Goal: Task Accomplishment & Management: Manage account settings

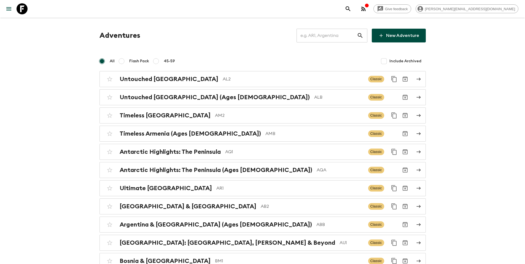
click at [331, 37] on input "text" at bounding box center [326, 35] width 60 height 15
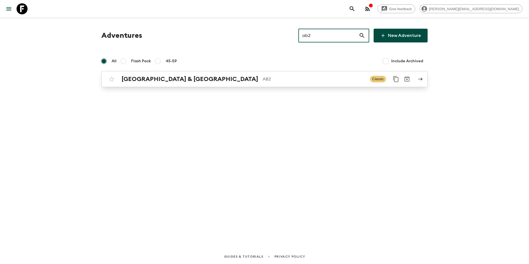
type input "ab2"
click at [280, 78] on p "AB2" at bounding box center [314, 79] width 103 height 7
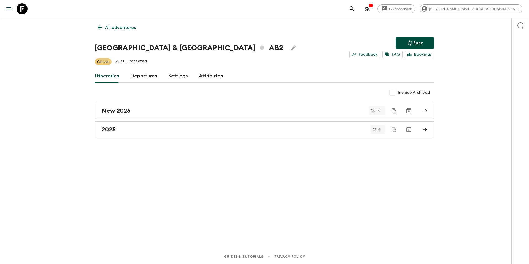
click at [147, 76] on link "Departures" at bounding box center [143, 75] width 27 height 13
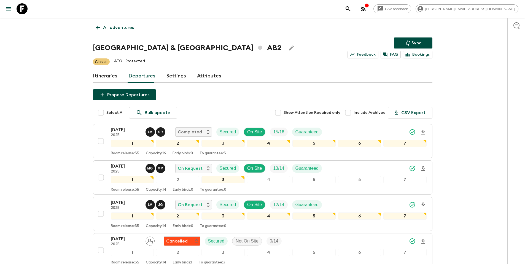
scroll to position [252, 0]
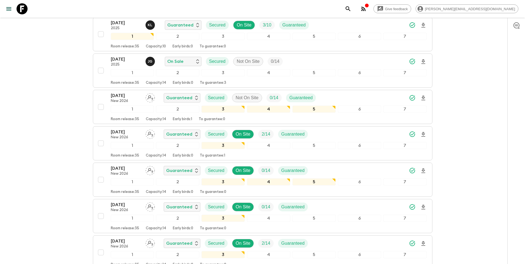
click at [353, 138] on div "[DATE] New 2026 Guaranteed Secured On Site 2 / 14 Guaranteed" at bounding box center [269, 134] width 316 height 11
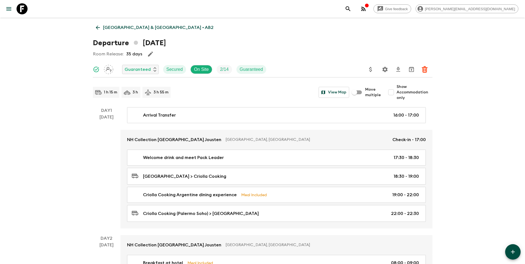
click at [372, 68] on icon "Update Price, Early Bird Discount and Costs" at bounding box center [370, 69] width 7 height 7
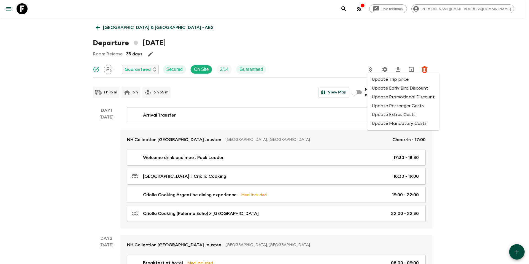
click at [382, 98] on li "Update Promotional Discount" at bounding box center [403, 97] width 72 height 9
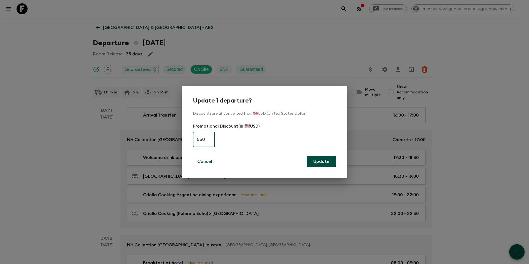
click at [209, 137] on input "550" at bounding box center [204, 139] width 22 height 15
type input "0"
click at [327, 163] on button "Update" at bounding box center [321, 161] width 29 height 11
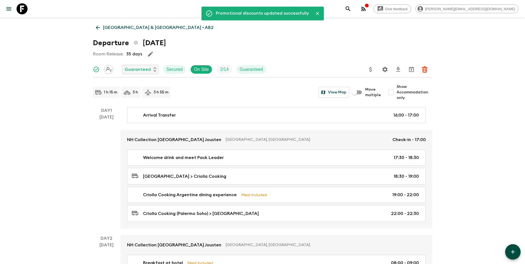
click at [125, 29] on p "[GEOGRAPHIC_DATA] & [GEOGRAPHIC_DATA] • AB2" at bounding box center [158, 27] width 110 height 7
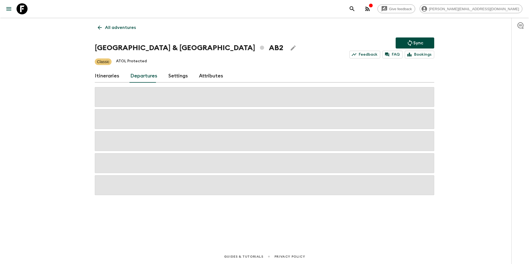
click at [420, 43] on p "Sync" at bounding box center [418, 43] width 10 height 7
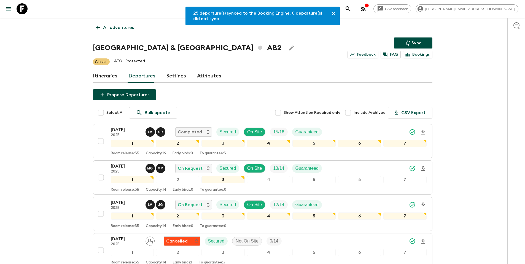
click at [124, 26] on p "All adventures" at bounding box center [118, 27] width 31 height 7
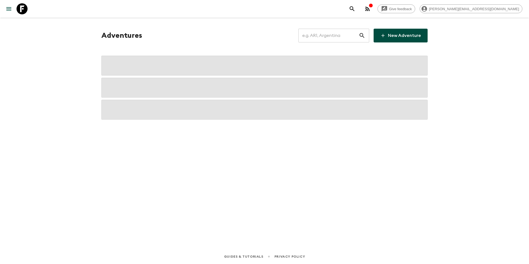
click at [342, 35] on input "text" at bounding box center [328, 35] width 60 height 15
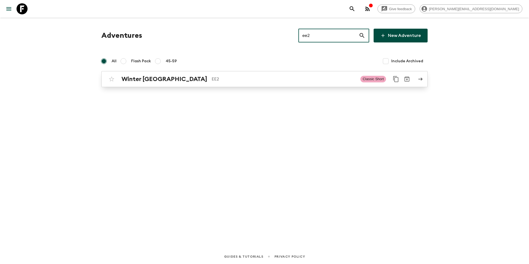
type input "ee2"
click at [212, 78] on p "EE2" at bounding box center [284, 79] width 144 height 7
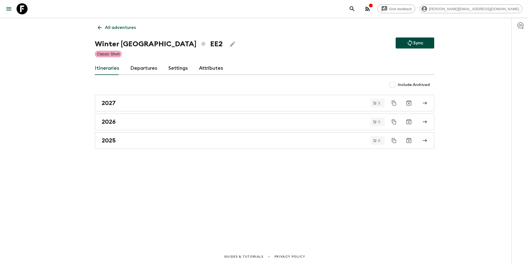
click at [143, 66] on link "Departures" at bounding box center [143, 68] width 27 height 13
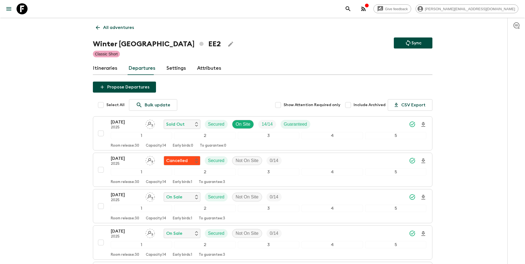
click at [111, 29] on p "All adventures" at bounding box center [118, 27] width 31 height 7
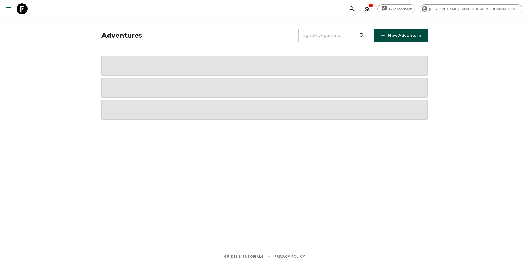
click at [343, 38] on input "text" at bounding box center [328, 35] width 60 height 15
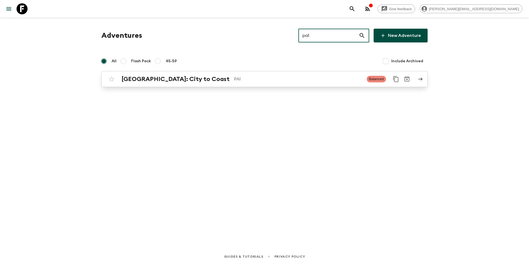
type input "pa1"
click at [234, 81] on p "PA1" at bounding box center [298, 79] width 128 height 7
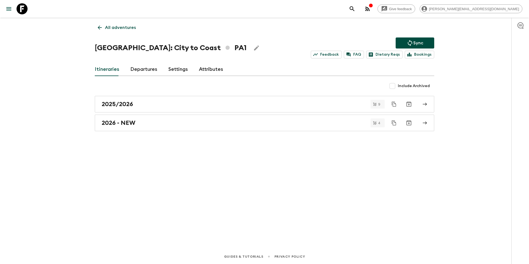
click at [144, 71] on link "Departures" at bounding box center [143, 69] width 27 height 13
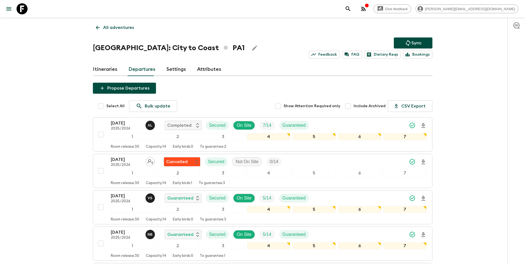
click at [112, 29] on p "All adventures" at bounding box center [118, 27] width 31 height 7
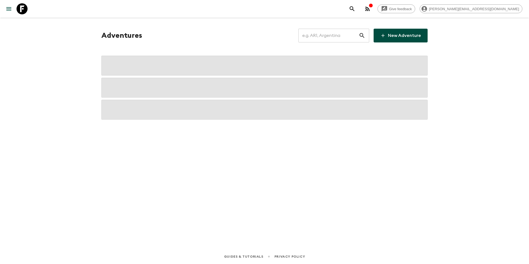
click at [343, 37] on input "text" at bounding box center [328, 35] width 60 height 15
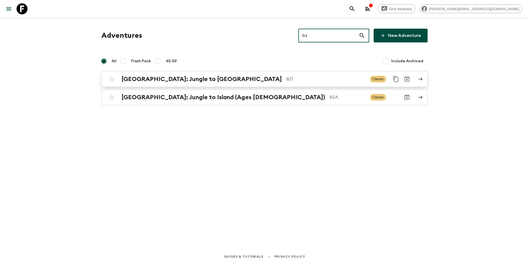
type input "bz"
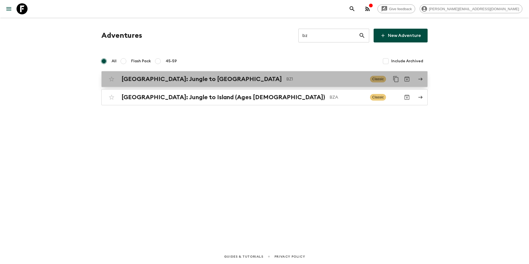
click at [286, 76] on p "BZ1" at bounding box center [325, 79] width 79 height 7
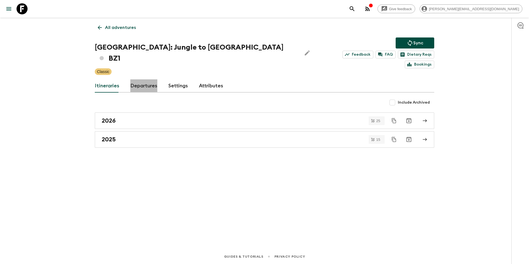
click at [149, 79] on link "Departures" at bounding box center [143, 85] width 27 height 13
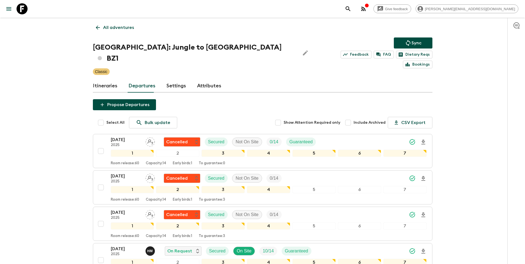
click at [120, 26] on p "All adventures" at bounding box center [118, 27] width 31 height 7
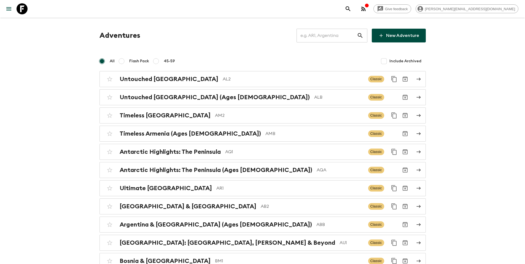
click at [334, 38] on input "text" at bounding box center [326, 35] width 60 height 15
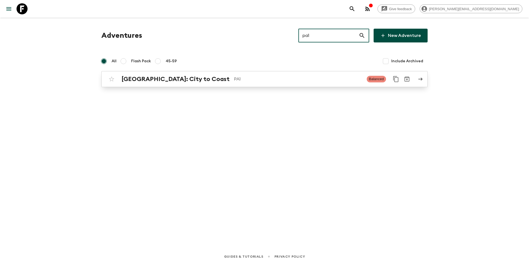
type input "pa1"
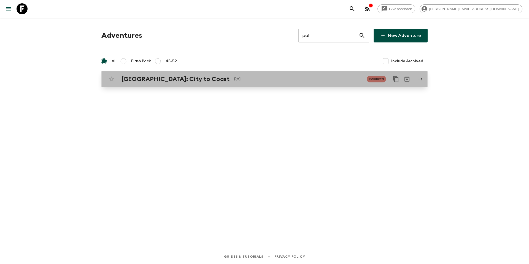
click at [246, 83] on div "[GEOGRAPHIC_DATA]: City to Coast PA1 Balanced" at bounding box center [253, 79] width 295 height 11
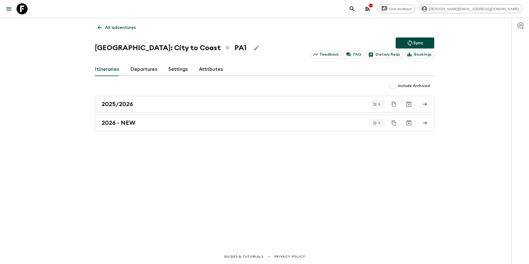
click at [140, 71] on link "Departures" at bounding box center [143, 69] width 27 height 13
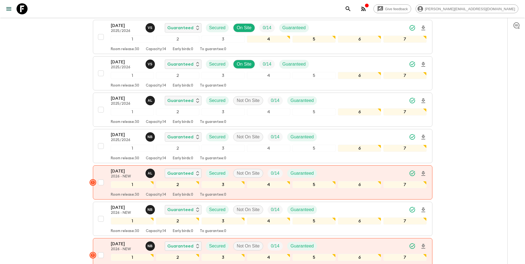
scroll to position [278, 0]
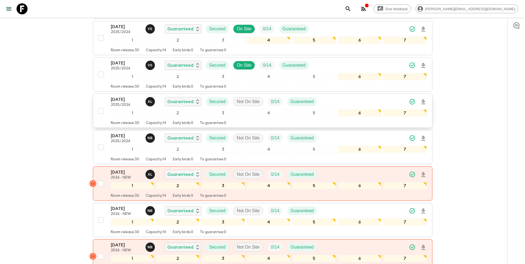
click at [101, 111] on input "checkbox" at bounding box center [100, 110] width 11 height 11
checkbox input "true"
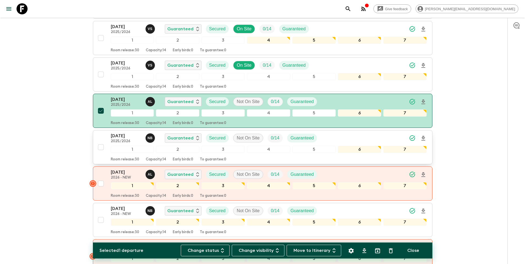
click at [101, 147] on input "checkbox" at bounding box center [100, 147] width 11 height 11
checkbox input "true"
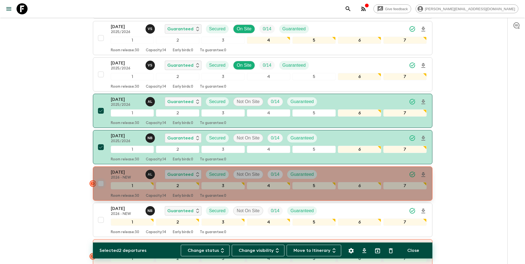
click at [101, 184] on input "checkbox" at bounding box center [100, 183] width 11 height 11
checkbox input "true"
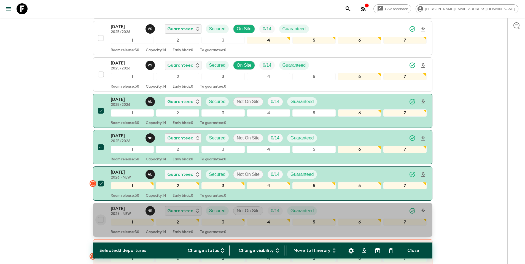
drag, startPoint x: 103, startPoint y: 219, endPoint x: 95, endPoint y: 216, distance: 8.1
click at [103, 219] on input "checkbox" at bounding box center [100, 219] width 11 height 11
checkbox input "true"
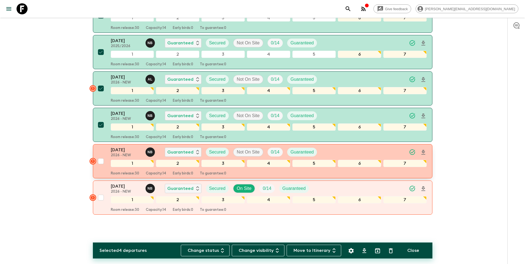
scroll to position [374, 0]
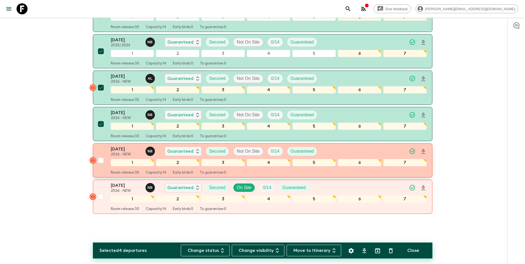
click at [102, 160] on input "checkbox" at bounding box center [100, 160] width 11 height 11
checkbox input "true"
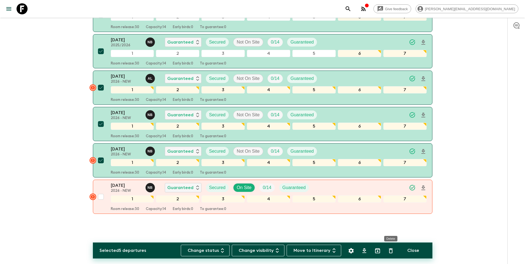
click at [391, 253] on icon "Delete" at bounding box center [391, 250] width 4 height 5
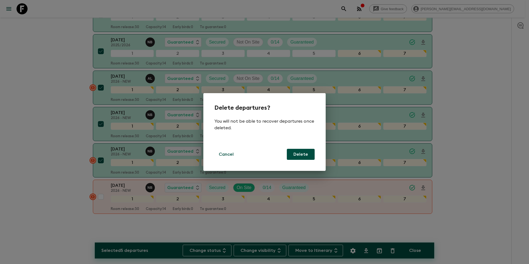
click at [304, 155] on button "Delete" at bounding box center [301, 154] width 28 height 11
checkbox input "false"
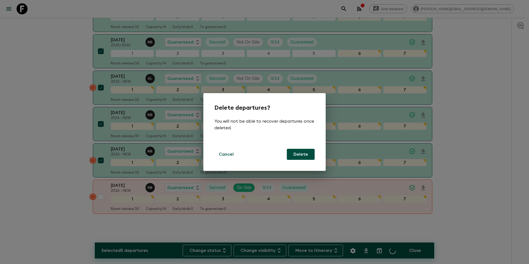
checkbox input "false"
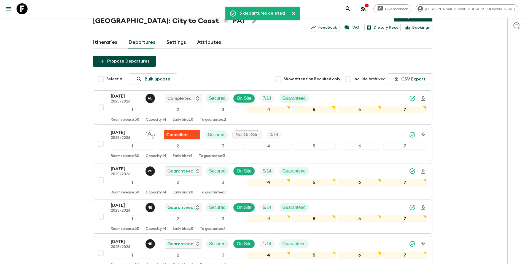
scroll to position [0, 0]
